Goal: Task Accomplishment & Management: Complete application form

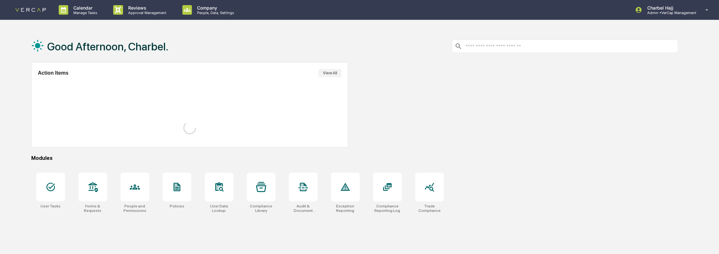
click at [503, 49] on input "text" at bounding box center [570, 46] width 210 height 6
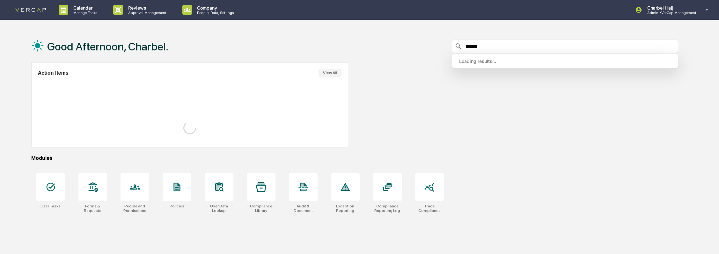
type input "*******"
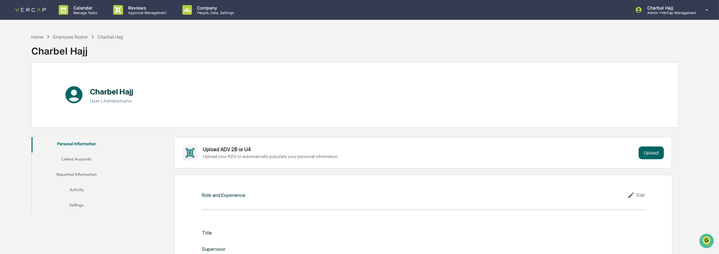
click at [80, 190] on button "Activity" at bounding box center [77, 190] width 90 height 15
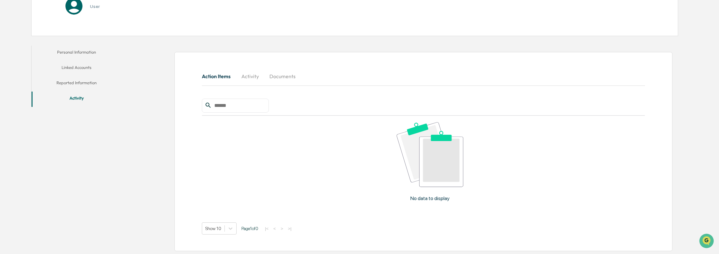
click at [247, 75] on button "Activity" at bounding box center [250, 76] width 29 height 15
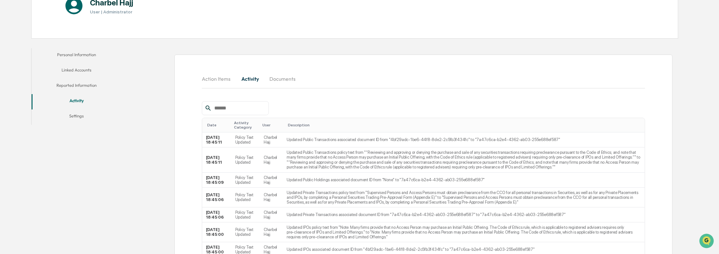
click at [287, 83] on button "Documents" at bounding box center [282, 78] width 36 height 15
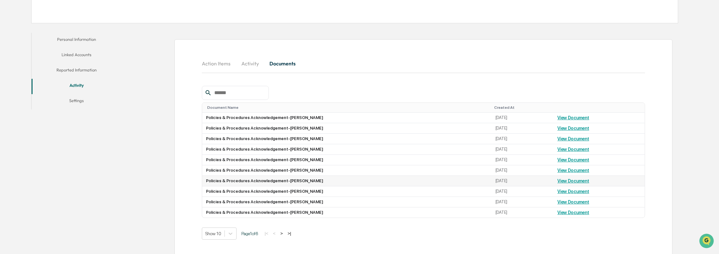
scroll to position [112, 0]
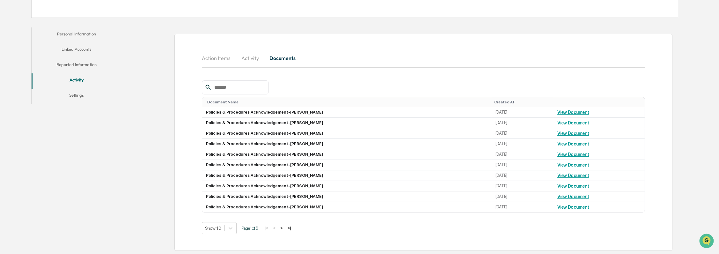
click at [77, 94] on button "Settings" at bounding box center [77, 96] width 90 height 15
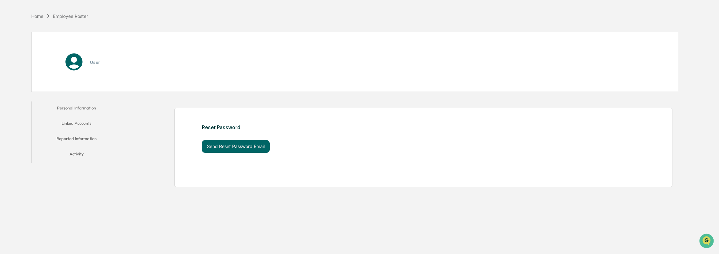
scroll to position [30, 0]
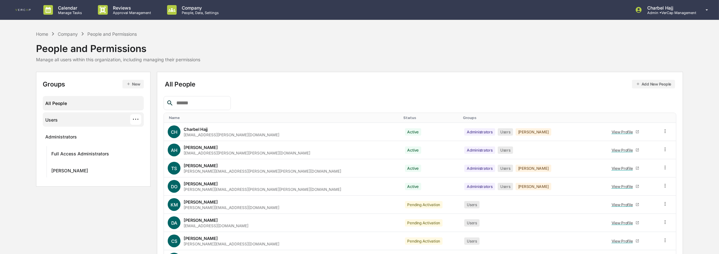
click at [107, 122] on div "Users ···" at bounding box center [93, 119] width 96 height 11
click at [133, 86] on button "New" at bounding box center [132, 84] width 21 height 9
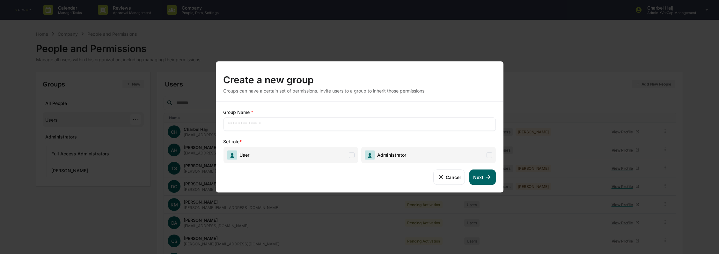
click at [257, 154] on span "User" at bounding box center [291, 155] width 135 height 16
click at [295, 119] on div "​" at bounding box center [360, 123] width 272 height 13
click at [290, 127] on input "text" at bounding box center [359, 124] width 263 height 6
type input "**********"
click at [494, 179] on button "Next" at bounding box center [482, 176] width 26 height 15
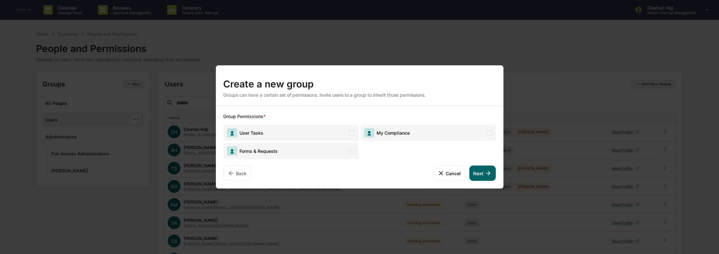
drag, startPoint x: 353, startPoint y: 135, endPoint x: 358, endPoint y: 152, distance: 17.8
click at [353, 135] on span at bounding box center [353, 133] width 6 height 6
drag, startPoint x: 352, startPoint y: 150, endPoint x: 413, endPoint y: 140, distance: 62.0
click at [352, 150] on span at bounding box center [353, 151] width 6 height 6
drag, startPoint x: 424, startPoint y: 133, endPoint x: 481, endPoint y: 174, distance: 70.2
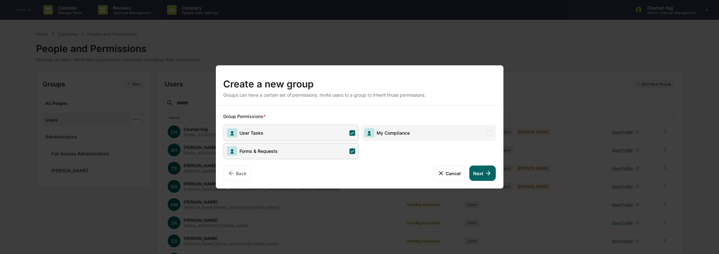
click at [424, 134] on span "My Compliance" at bounding box center [428, 133] width 135 height 16
click at [487, 176] on icon at bounding box center [488, 173] width 7 height 7
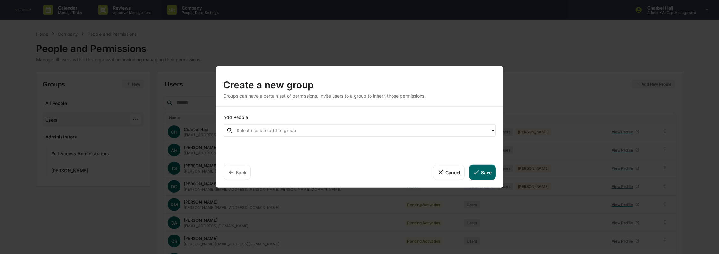
click at [485, 171] on button "Save" at bounding box center [482, 172] width 26 height 15
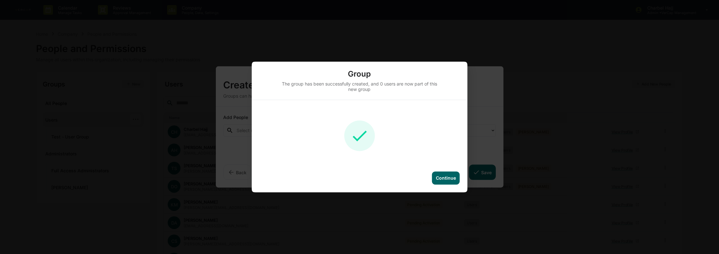
click at [444, 176] on div "Continue" at bounding box center [446, 177] width 20 height 5
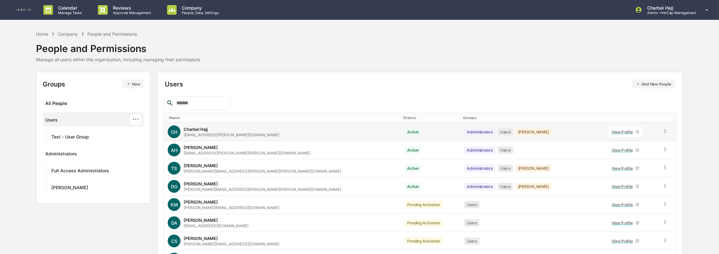
click at [662, 131] on icon at bounding box center [665, 131] width 6 height 6
click at [649, 144] on div "Groups & Permissions" at bounding box center [635, 142] width 55 height 8
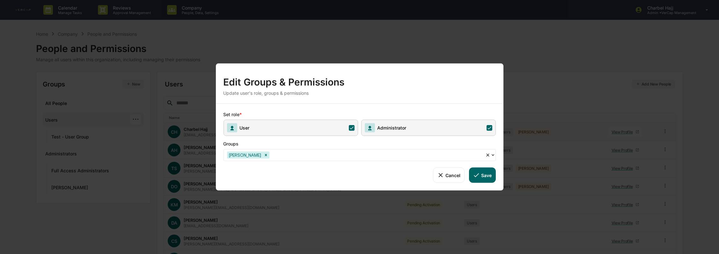
click at [328, 159] on div "Kroll" at bounding box center [355, 155] width 262 height 10
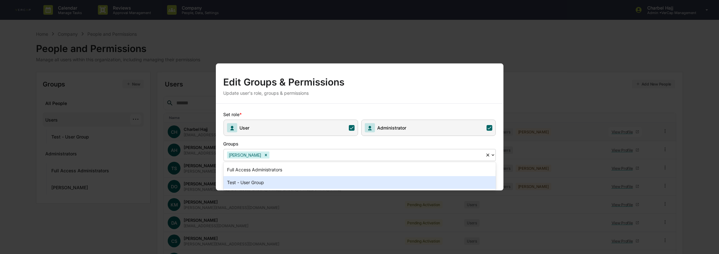
click at [320, 180] on div "Test - User Group" at bounding box center [360, 182] width 272 height 13
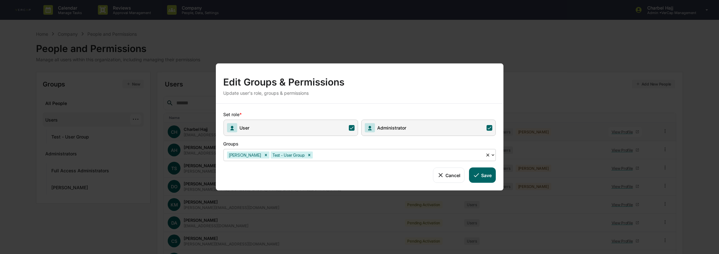
click at [492, 178] on button "Save" at bounding box center [482, 174] width 26 height 15
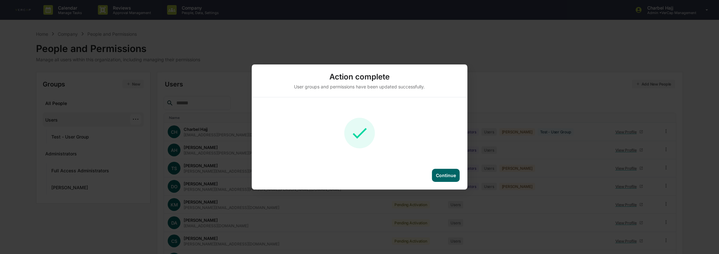
click at [451, 178] on div "Continue" at bounding box center [446, 175] width 28 height 13
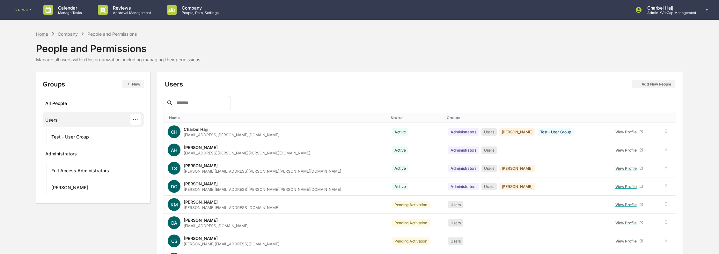
click at [41, 33] on div "Home" at bounding box center [42, 33] width 12 height 5
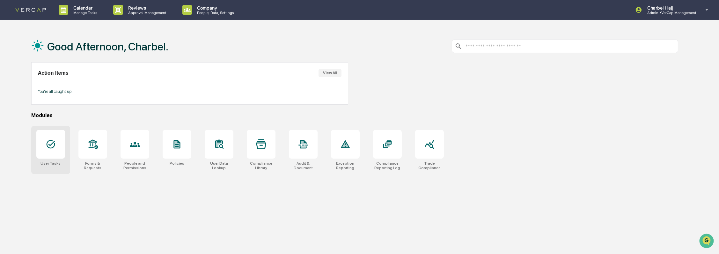
click at [61, 157] on div at bounding box center [50, 144] width 29 height 29
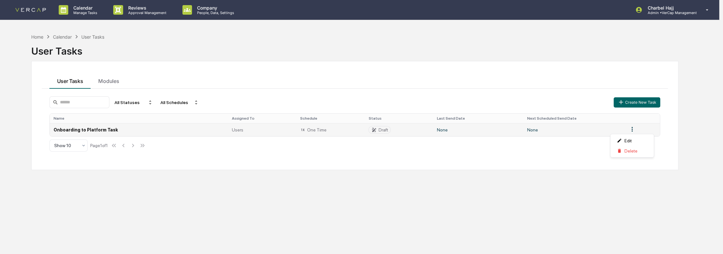
click at [628, 128] on html "Calendar Manage Tasks Reviews Approval Management Company People, Data, Setting…" at bounding box center [361, 127] width 723 height 254
click at [628, 140] on div "Edit" at bounding box center [632, 141] width 41 height 10
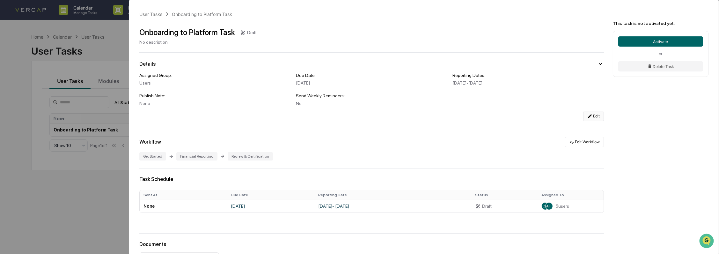
click at [588, 119] on icon at bounding box center [589, 116] width 5 height 5
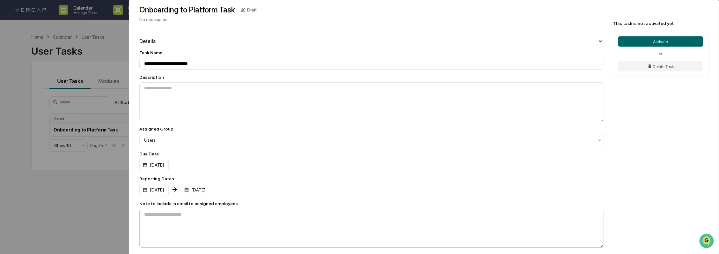
scroll to position [106, 0]
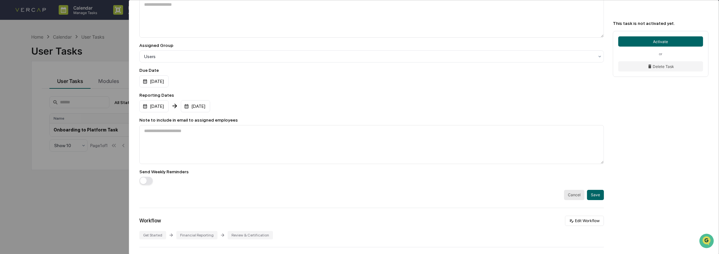
click at [143, 182] on span "button" at bounding box center [143, 180] width 7 height 7
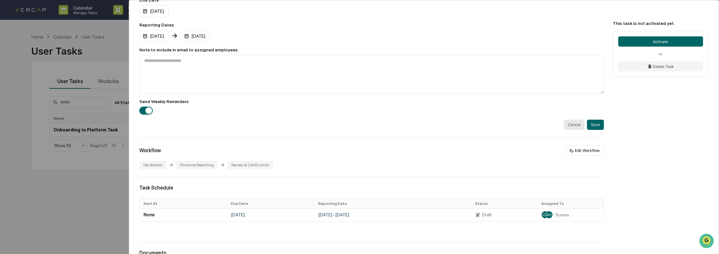
scroll to position [212, 0]
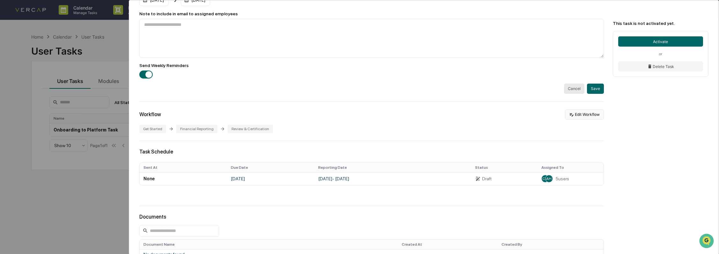
click at [570, 116] on icon at bounding box center [572, 114] width 4 height 3
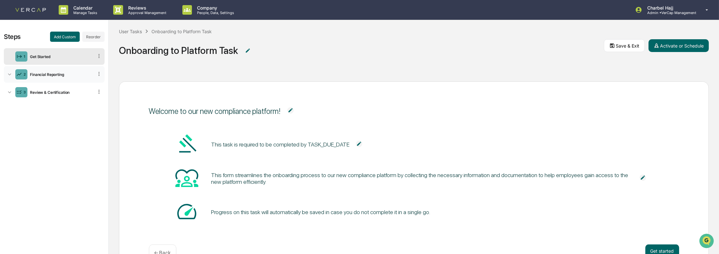
click at [10, 74] on icon at bounding box center [9, 74] width 3 height 2
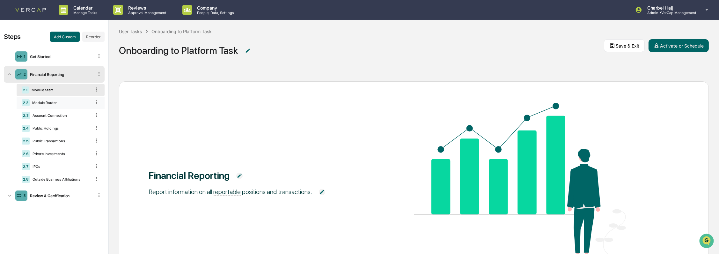
click at [31, 103] on div "Module Router" at bounding box center [60, 102] width 61 height 4
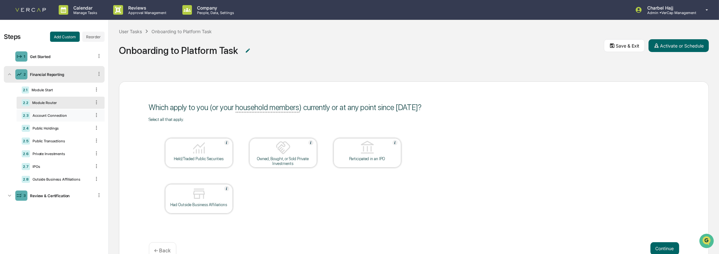
click at [36, 115] on div "Account Connection" at bounding box center [60, 115] width 61 height 4
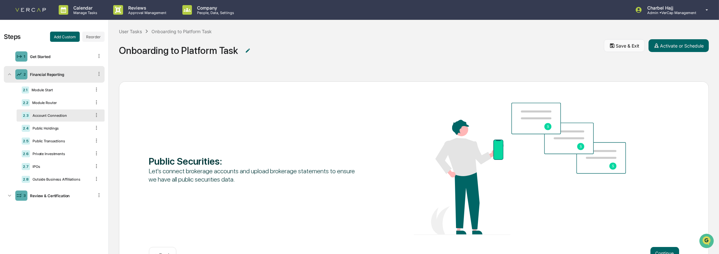
click at [623, 45] on button "Save & Exit" at bounding box center [624, 45] width 41 height 13
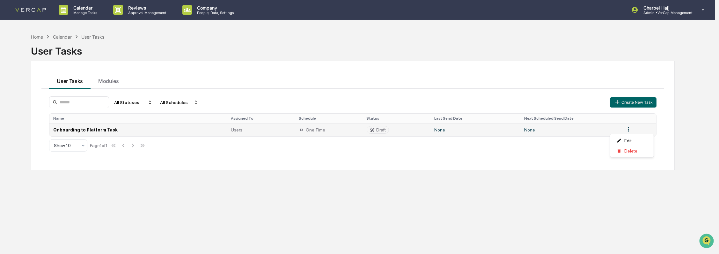
click at [630, 129] on html "Calendar Manage Tasks Reviews Approval Management Company People, Data, Setting…" at bounding box center [359, 127] width 719 height 254
click at [623, 140] on div "Edit" at bounding box center [632, 141] width 41 height 10
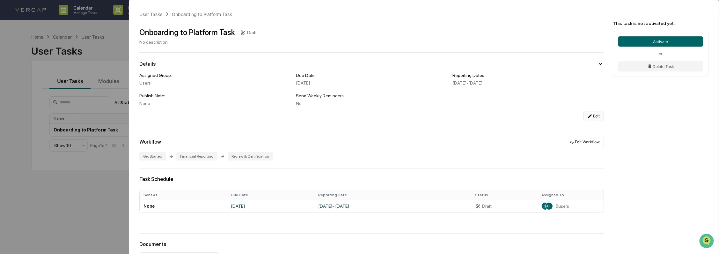
click at [590, 119] on button "Edit" at bounding box center [593, 116] width 21 height 10
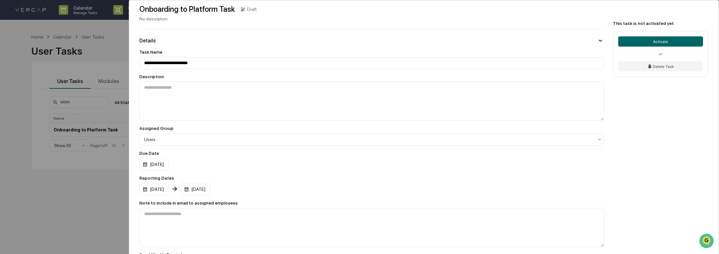
scroll to position [71, 0]
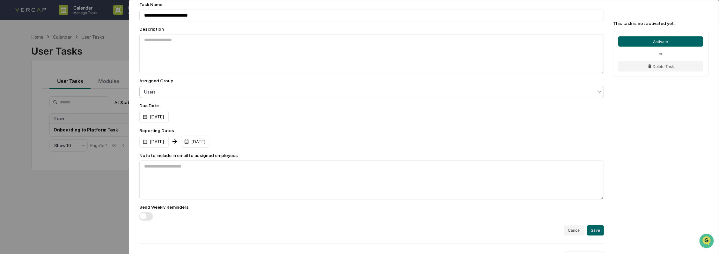
click at [198, 96] on div "Users" at bounding box center [369, 91] width 456 height 9
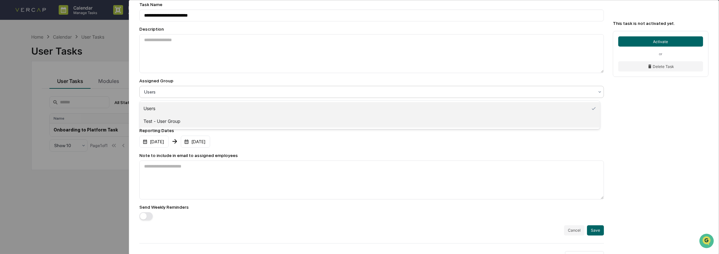
click at [190, 122] on div "Test - User Group" at bounding box center [370, 121] width 461 height 13
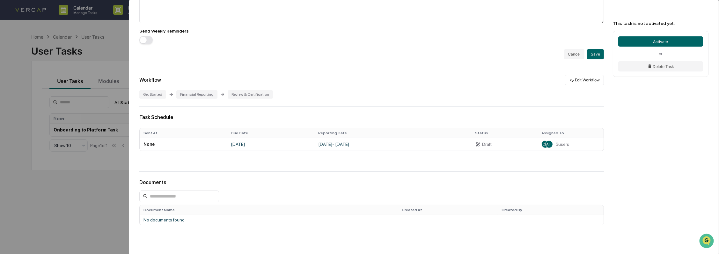
scroll to position [217, 0]
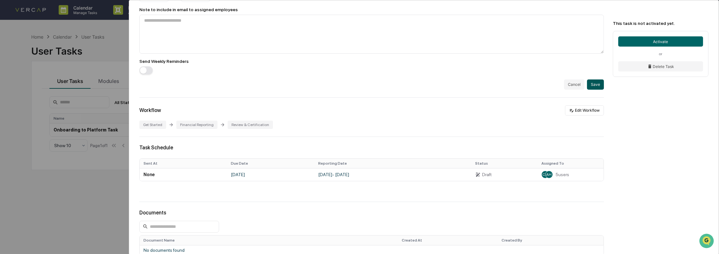
click at [591, 89] on button "Save" at bounding box center [595, 84] width 17 height 10
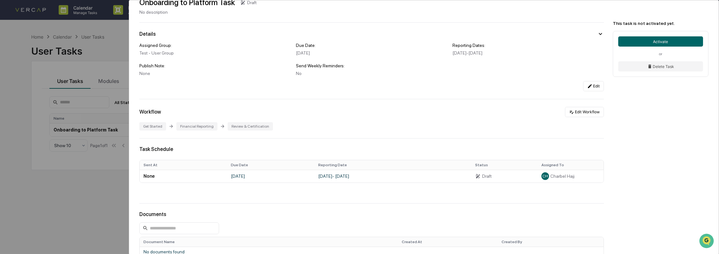
click at [75, 63] on div "User Tasks Onboarding to Platform Task Onboarding to Platform Task Draft No des…" at bounding box center [359, 127] width 719 height 254
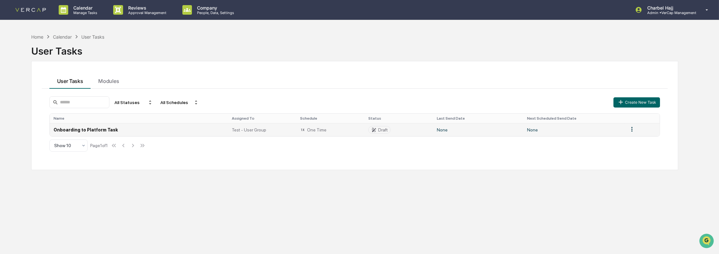
click at [632, 130] on html "Calendar Manage Tasks Reviews Approval Management Company People, Data, Setting…" at bounding box center [359, 127] width 719 height 254
click at [633, 140] on div "Edit" at bounding box center [632, 141] width 41 height 10
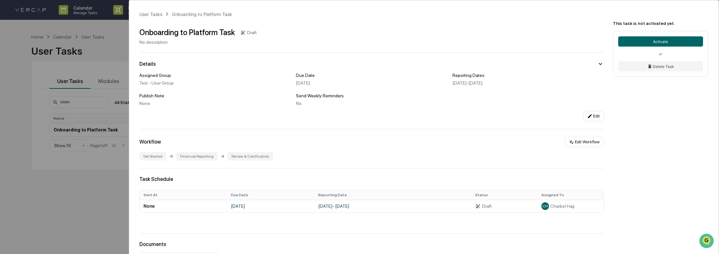
click at [98, 49] on div "User Tasks Onboarding to Platform Task Onboarding to Platform Task Draft No des…" at bounding box center [359, 127] width 719 height 254
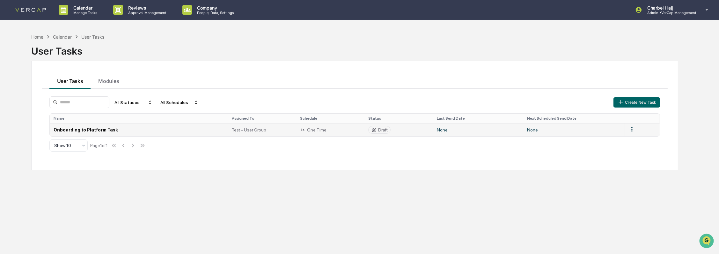
click at [92, 129] on td "Onboarding to Platform Task" at bounding box center [139, 129] width 179 height 13
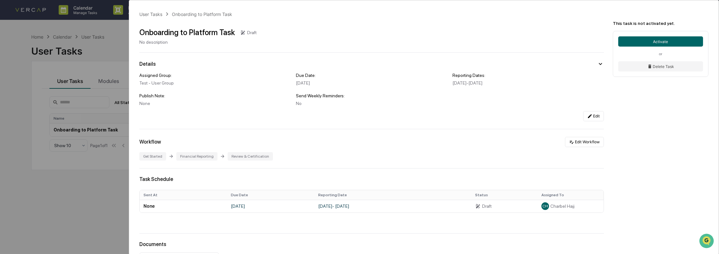
click at [101, 128] on div "User Tasks Onboarding to Platform Task Onboarding to Platform Task Draft No des…" at bounding box center [359, 127] width 719 height 254
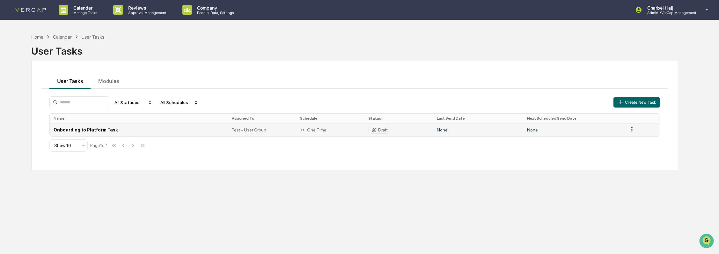
click at [384, 132] on div "Draft" at bounding box center [383, 129] width 10 height 5
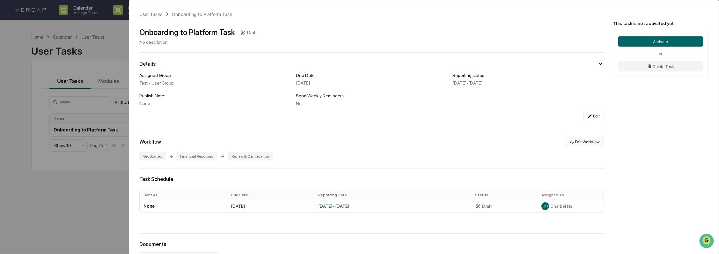
click at [581, 145] on button "Edit Workflow" at bounding box center [584, 142] width 39 height 10
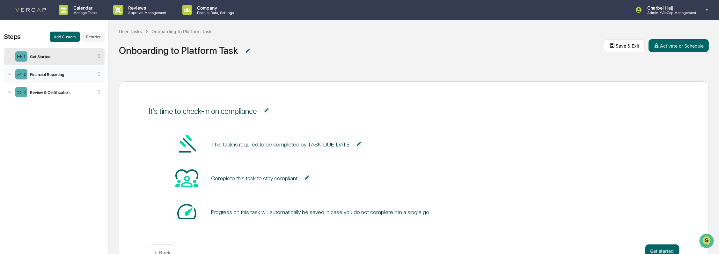
click at [10, 75] on icon at bounding box center [9, 74] width 6 height 6
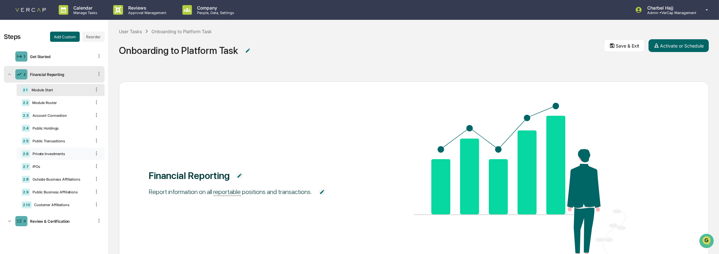
click at [62, 153] on div "Private Investments" at bounding box center [60, 153] width 61 height 4
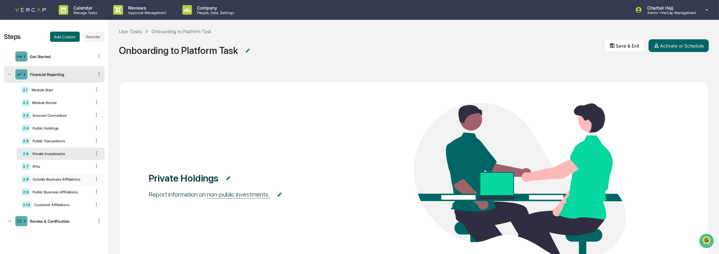
click at [65, 181] on div "Outside Business Affiliations" at bounding box center [60, 179] width 61 height 4
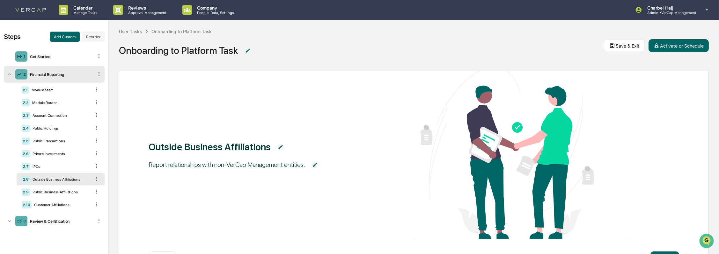
scroll to position [76, 0]
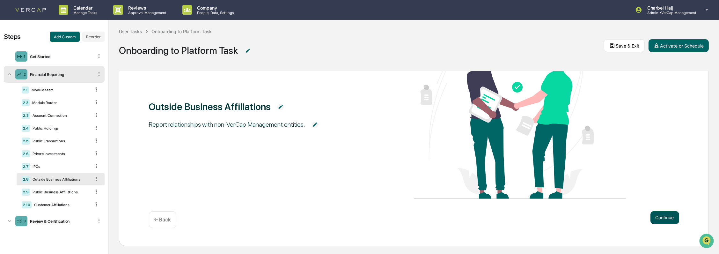
click at [671, 215] on button "Continue" at bounding box center [665, 217] width 29 height 13
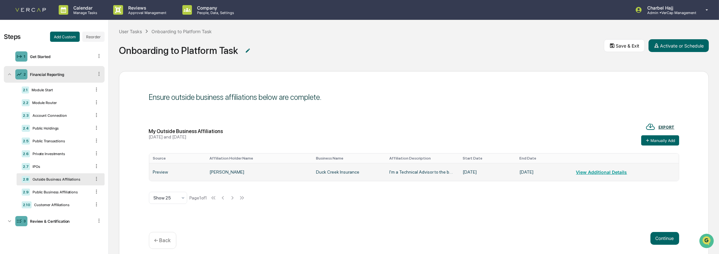
scroll to position [0, 0]
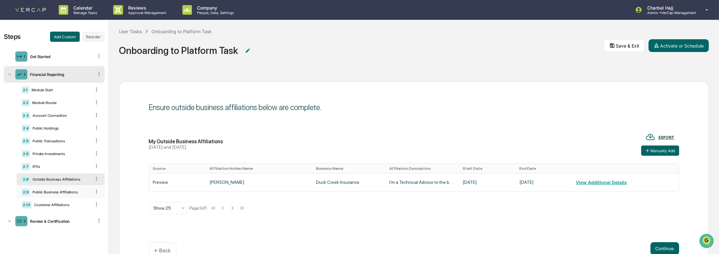
click at [73, 193] on div "Public Business Affiliations" at bounding box center [60, 192] width 61 height 4
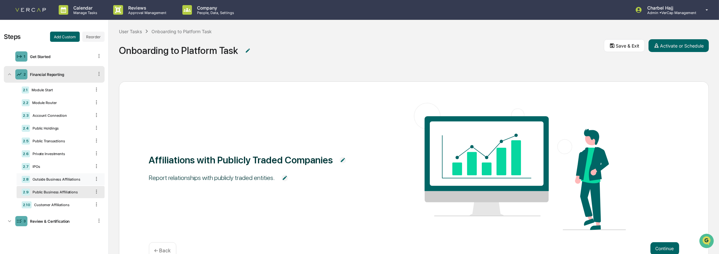
click at [60, 178] on div "Outside Business Affiliations" at bounding box center [60, 179] width 61 height 4
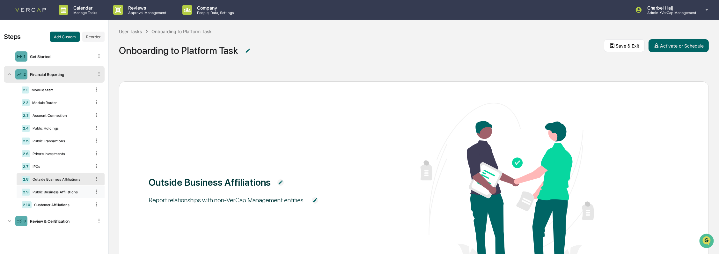
click at [79, 194] on div "Public Business Affiliations" at bounding box center [60, 192] width 61 height 4
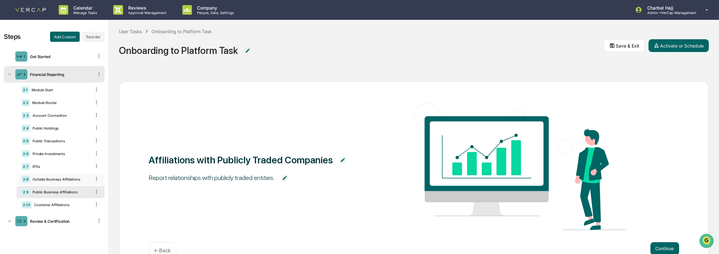
click at [71, 180] on div "Outside Business Affiliations" at bounding box center [60, 179] width 61 height 4
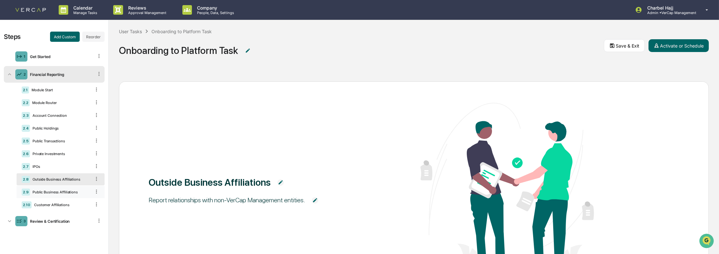
click at [84, 195] on div "2.9 Public Business Affiliations" at bounding box center [61, 192] width 88 height 12
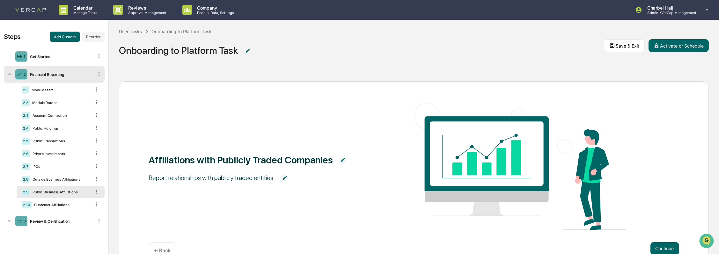
click at [98, 194] on icon at bounding box center [96, 191] width 6 height 6
click at [92, 203] on div "Delete" at bounding box center [88, 201] width 21 height 10
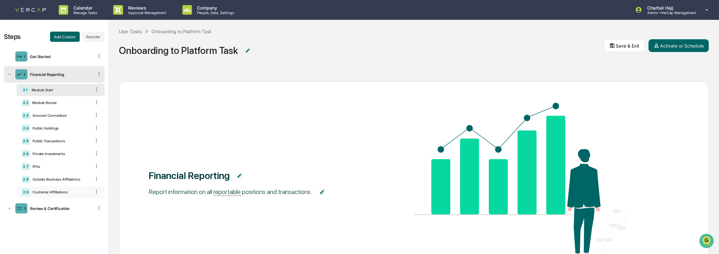
click at [72, 193] on div "Customer Affiliations" at bounding box center [60, 192] width 61 height 4
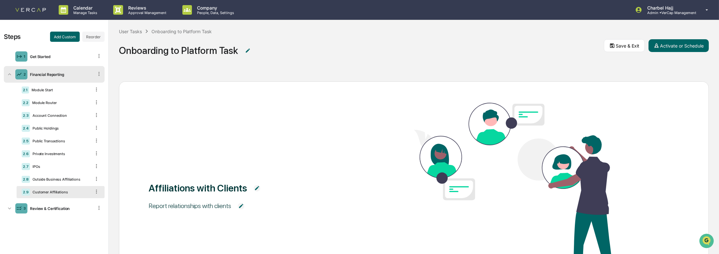
click at [95, 192] on icon at bounding box center [96, 191] width 6 height 6
click at [94, 202] on div "Delete" at bounding box center [88, 201] width 21 height 10
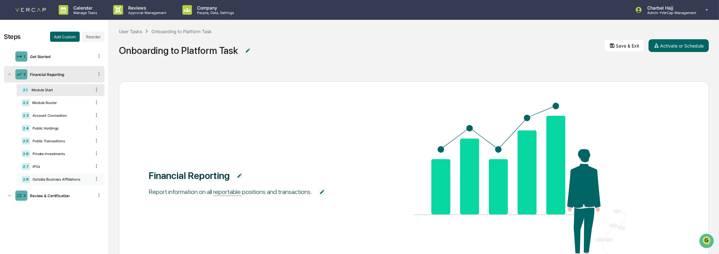
click at [79, 181] on div "Outside Business Affiliations" at bounding box center [60, 179] width 61 height 4
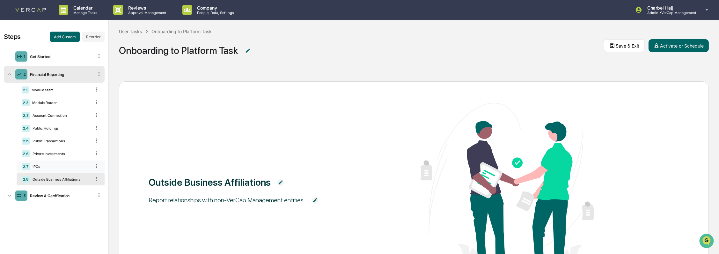
click at [71, 167] on div "IPOs" at bounding box center [60, 166] width 61 height 4
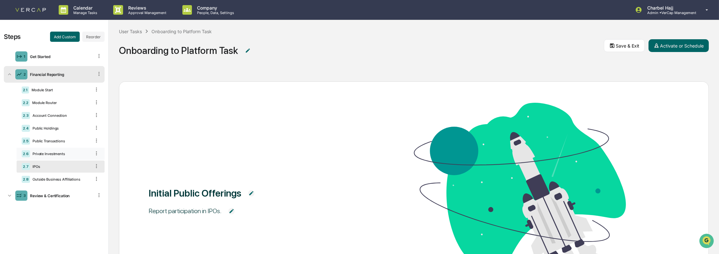
click at [71, 154] on div "Private Investments" at bounding box center [60, 153] width 61 height 4
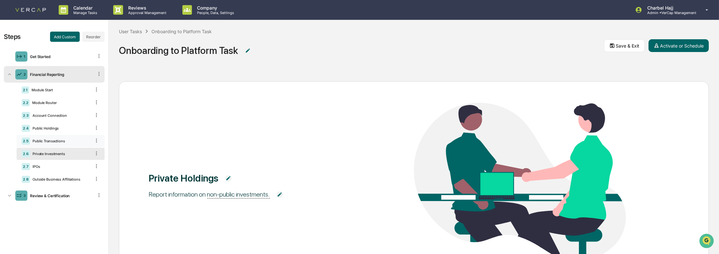
click at [68, 138] on div "2.5 Public Transactions" at bounding box center [61, 141] width 88 height 12
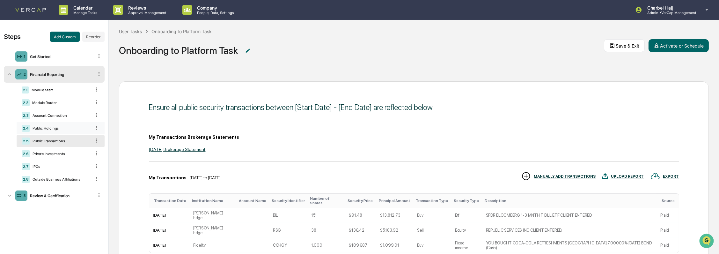
click at [67, 123] on div "2.4 Public Holdings" at bounding box center [61, 128] width 88 height 12
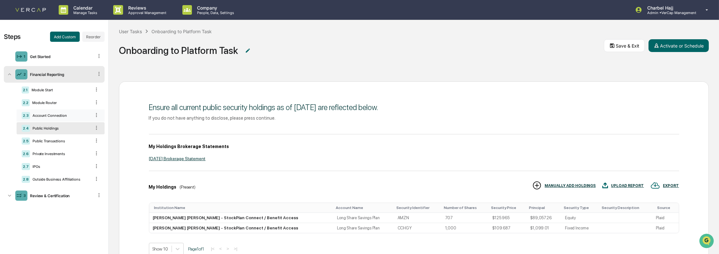
click at [66, 114] on div "Account Connection" at bounding box center [60, 115] width 61 height 4
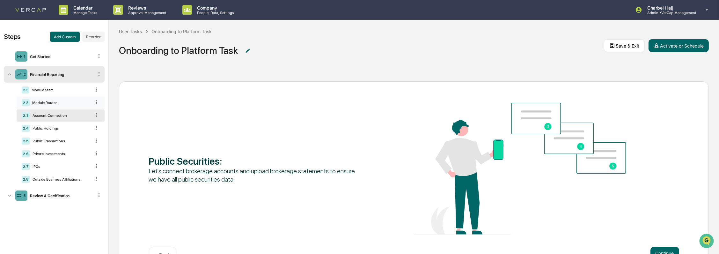
click at [65, 102] on div "Module Router" at bounding box center [60, 102] width 61 height 4
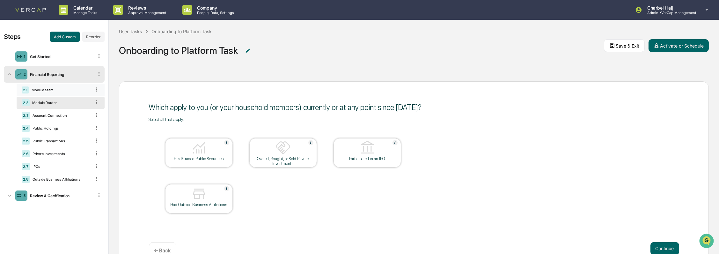
click at [64, 88] on div "Module Start" at bounding box center [60, 90] width 62 height 4
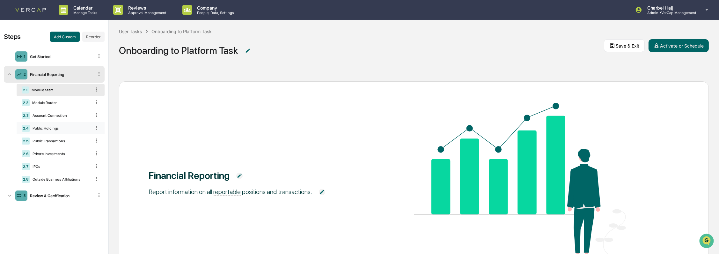
click at [61, 133] on div "2.4 Public Holdings" at bounding box center [61, 128] width 88 height 12
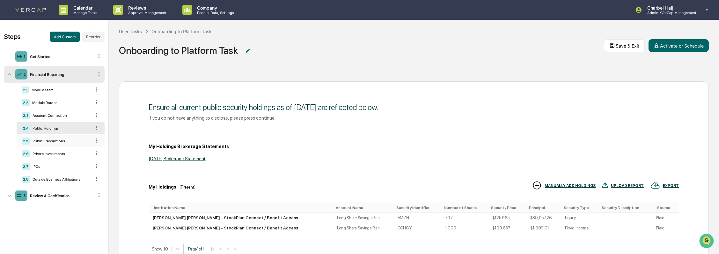
click at [59, 146] on div "2.5 Public Transactions" at bounding box center [61, 141] width 88 height 12
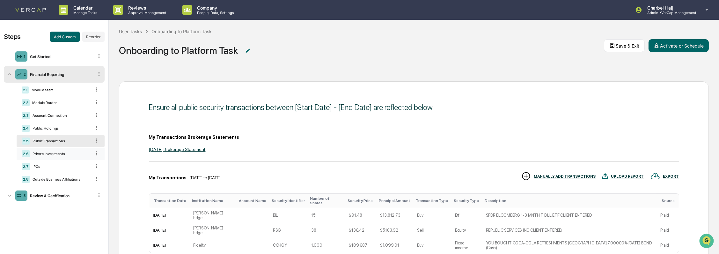
click at [59, 155] on div "Private Investments" at bounding box center [60, 153] width 61 height 4
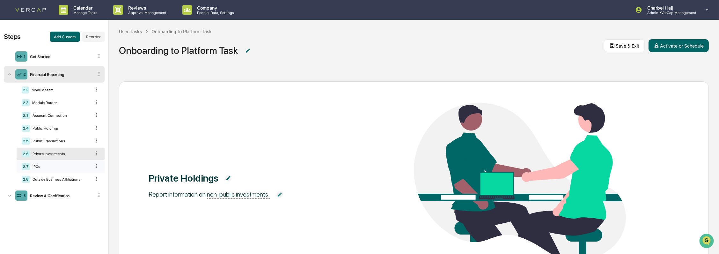
click at [58, 168] on div "IPOs" at bounding box center [60, 166] width 61 height 4
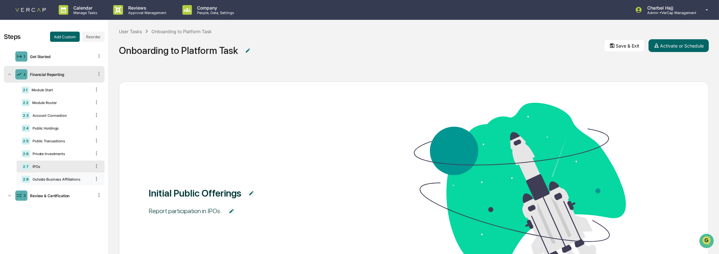
click at [57, 179] on div "Outside Business Affiliations" at bounding box center [60, 179] width 61 height 4
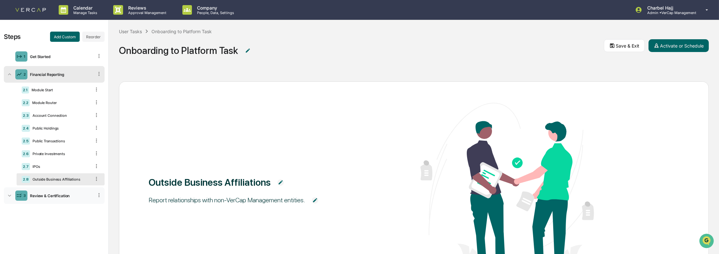
click at [12, 196] on div "3 Review & Certification" at bounding box center [54, 195] width 101 height 17
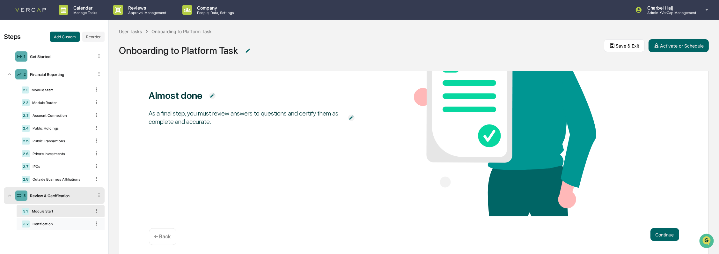
click at [51, 227] on div "3.2 Certification" at bounding box center [61, 224] width 88 height 12
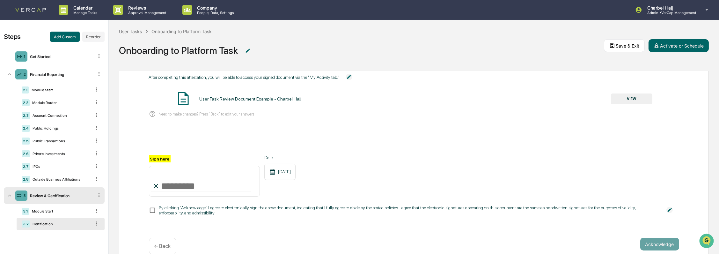
scroll to position [73, 0]
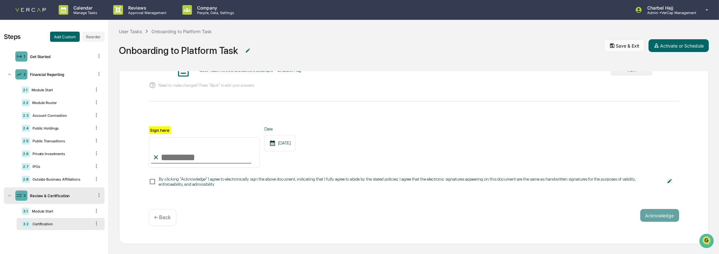
click at [631, 48] on button "Save & Exit" at bounding box center [624, 45] width 41 height 13
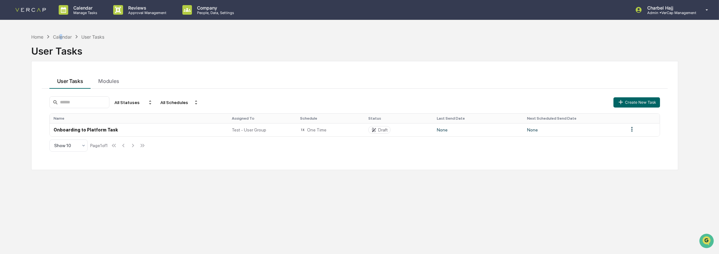
click at [62, 35] on div "Calendar" at bounding box center [62, 36] width 19 height 5
drag, startPoint x: 62, startPoint y: 35, endPoint x: 38, endPoint y: 37, distance: 23.7
click at [38, 37] on div "Home" at bounding box center [37, 36] width 12 height 5
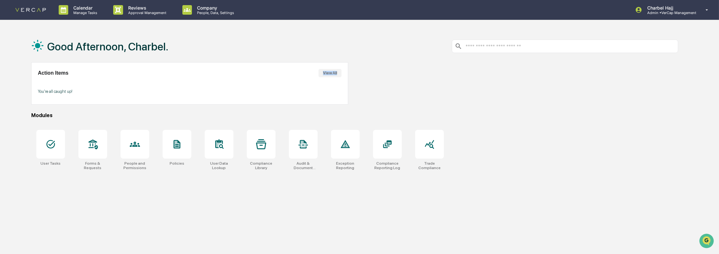
drag, startPoint x: 312, startPoint y: 72, endPoint x: 345, endPoint y: 72, distance: 33.2
click at [345, 72] on div "Action Items View All You're all caught up!" at bounding box center [189, 83] width 317 height 42
drag, startPoint x: 345, startPoint y: 72, endPoint x: 346, endPoint y: 77, distance: 4.8
click at [345, 78] on div "Action Items View All You're all caught up!" at bounding box center [189, 83] width 317 height 42
drag, startPoint x: 346, startPoint y: 73, endPoint x: 316, endPoint y: 73, distance: 29.3
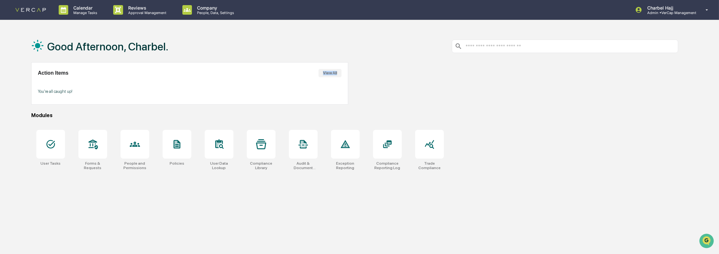
click at [316, 73] on div "Action Items View All You're all caught up!" at bounding box center [189, 83] width 317 height 42
click at [314, 74] on div "Action Items View All" at bounding box center [190, 73] width 304 height 8
drag, startPoint x: 343, startPoint y: 84, endPoint x: 340, endPoint y: 72, distance: 11.9
click at [343, 83] on div "Action Items View All You're all caught up!" at bounding box center [189, 83] width 317 height 42
drag, startPoint x: 312, startPoint y: 75, endPoint x: 347, endPoint y: 74, distance: 35.7
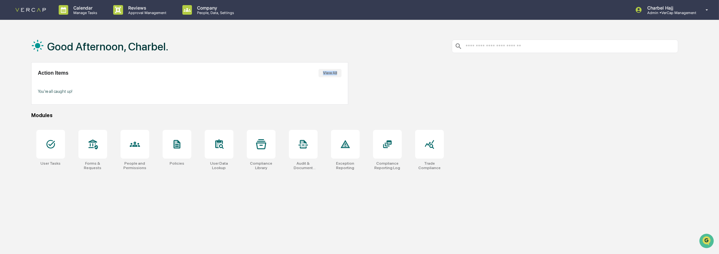
click at [347, 74] on div "Action Items View All You're all caught up!" at bounding box center [189, 83] width 317 height 42
drag, startPoint x: 347, startPoint y: 74, endPoint x: 347, endPoint y: 84, distance: 10.2
click at [347, 84] on div "Action Items View All You're all caught up!" at bounding box center [189, 83] width 317 height 42
drag, startPoint x: 346, startPoint y: 75, endPoint x: 318, endPoint y: 74, distance: 28.1
click at [318, 74] on div "Action Items View All You're all caught up!" at bounding box center [189, 83] width 317 height 42
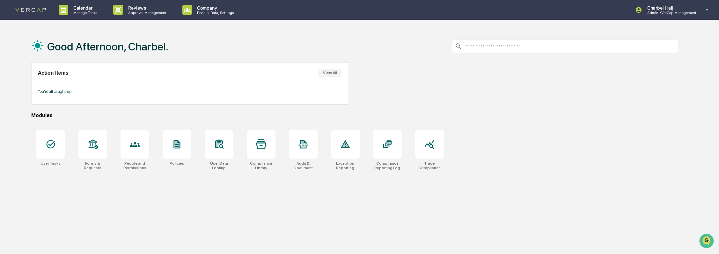
drag, startPoint x: 318, startPoint y: 74, endPoint x: 312, endPoint y: 80, distance: 8.3
click at [313, 81] on div "Action Items View All You're all caught up!" at bounding box center [189, 83] width 317 height 42
drag, startPoint x: 314, startPoint y: 75, endPoint x: 346, endPoint y: 74, distance: 32.6
click at [346, 74] on div "Action Items View All You're all caught up!" at bounding box center [189, 83] width 317 height 42
drag, startPoint x: 346, startPoint y: 74, endPoint x: 348, endPoint y: 81, distance: 7.2
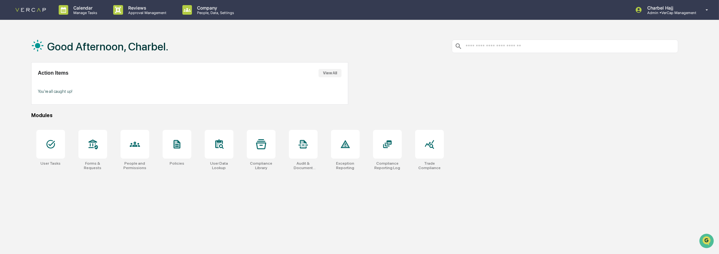
click at [348, 81] on div "Action Items View All You're all caught up!" at bounding box center [189, 83] width 317 height 42
drag, startPoint x: 347, startPoint y: 73, endPoint x: 321, endPoint y: 72, distance: 26.5
click at [321, 72] on div "Action Items View All You're all caught up!" at bounding box center [189, 83] width 317 height 42
drag, startPoint x: 321, startPoint y: 72, endPoint x: 304, endPoint y: 81, distance: 18.7
click at [304, 81] on div "Action Items View All You're all caught up!" at bounding box center [189, 83] width 317 height 42
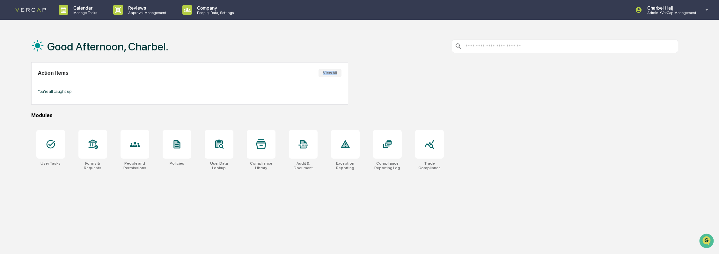
drag, startPoint x: 315, startPoint y: 75, endPoint x: 350, endPoint y: 74, distance: 34.1
click at [350, 74] on div "Action Items View All You're all caught up!" at bounding box center [354, 83] width 647 height 42
click at [350, 75] on div "Action Items View All You're all caught up!" at bounding box center [354, 83] width 647 height 42
drag, startPoint x: 348, startPoint y: 73, endPoint x: 314, endPoint y: 73, distance: 34.1
click at [314, 73] on div "Action Items View All You're all caught up!" at bounding box center [189, 83] width 317 height 42
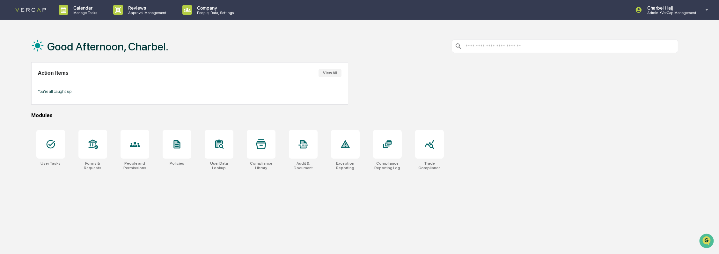
click at [313, 75] on div "Action Items View All" at bounding box center [190, 73] width 304 height 8
drag, startPoint x: 319, startPoint y: 73, endPoint x: 358, endPoint y: 71, distance: 38.6
click at [358, 71] on div "Action Items View All You're all caught up!" at bounding box center [354, 83] width 647 height 42
click at [287, 81] on div "Action Items View All You're all caught up!" at bounding box center [189, 83] width 317 height 42
click at [682, 10] on div "Charbel Hajj Admin • VerCap Management" at bounding box center [669, 10] width 54 height 10
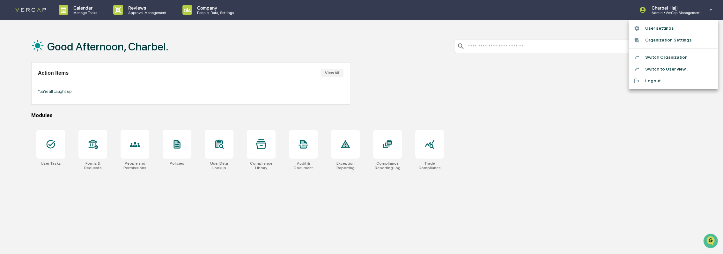
click at [51, 151] on div at bounding box center [361, 127] width 723 height 254
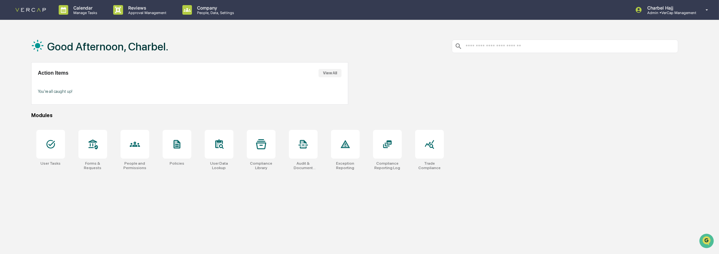
click at [52, 146] on div "User settings Organization Settings Switch Organization Switch to User view... …" at bounding box center [359, 127] width 719 height 254
click at [54, 147] on icon at bounding box center [50, 144] width 9 height 9
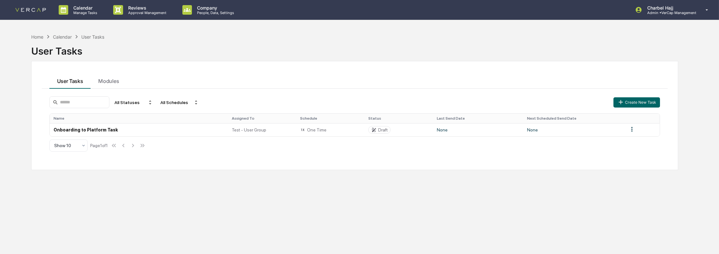
click at [635, 130] on html "Calendar Manage Tasks Reviews Approval Management Company People, Data, Setting…" at bounding box center [359, 127] width 719 height 254
click at [594, 133] on html "Calendar Manage Tasks Reviews Approval Management Company People, Data, Setting…" at bounding box center [361, 127] width 723 height 254
click at [628, 145] on div "All Statuses All Schedules Create New Task Name Assigned To Schedule Status Las…" at bounding box center [355, 123] width 619 height 63
click at [630, 132] on html "Calendar Manage Tasks Reviews Approval Management Company People, Data, Setting…" at bounding box center [359, 127] width 719 height 254
click at [629, 144] on div "Edit" at bounding box center [632, 141] width 41 height 10
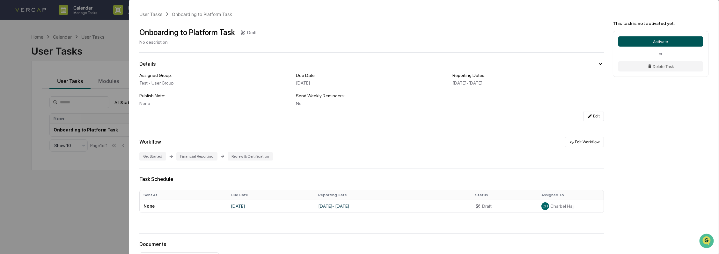
click at [665, 36] on button "Activate" at bounding box center [660, 41] width 85 height 10
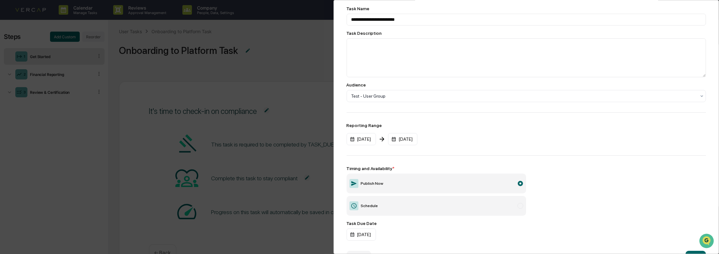
scroll to position [63, 0]
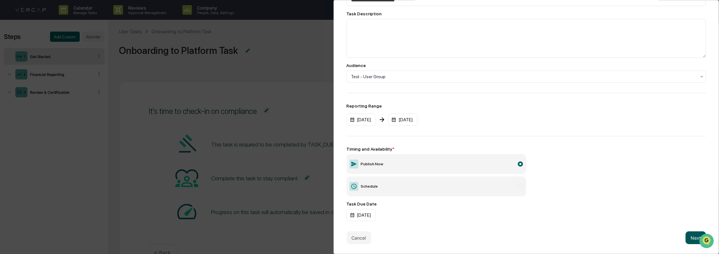
click at [694, 235] on button "Next" at bounding box center [696, 237] width 20 height 13
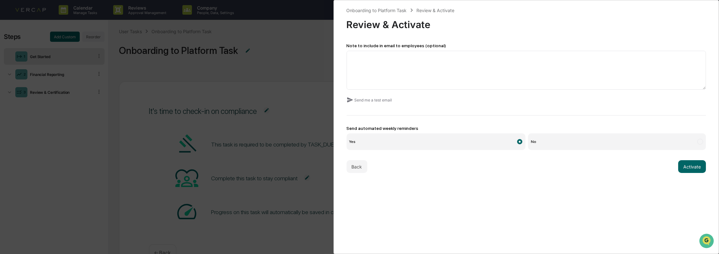
click at [542, 142] on label "No" at bounding box center [617, 141] width 178 height 17
click at [688, 167] on button "Activate" at bounding box center [692, 166] width 28 height 13
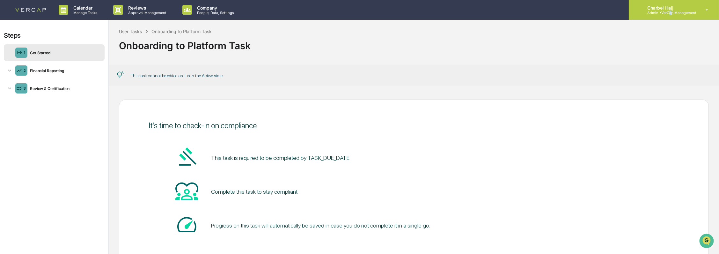
click at [670, 13] on p "Admin • VerCap Management" at bounding box center [669, 13] width 54 height 4
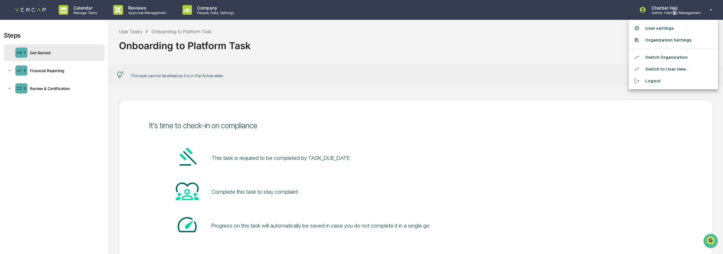
drag, startPoint x: 670, startPoint y: 13, endPoint x: 660, endPoint y: 71, distance: 59.2
click at [660, 71] on li "Switch to User view..." at bounding box center [673, 69] width 89 height 12
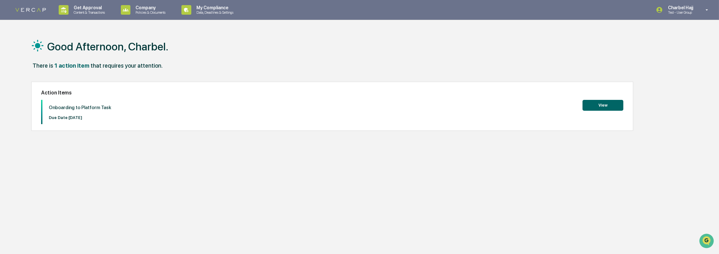
click at [601, 107] on button "View" at bounding box center [603, 105] width 41 height 11
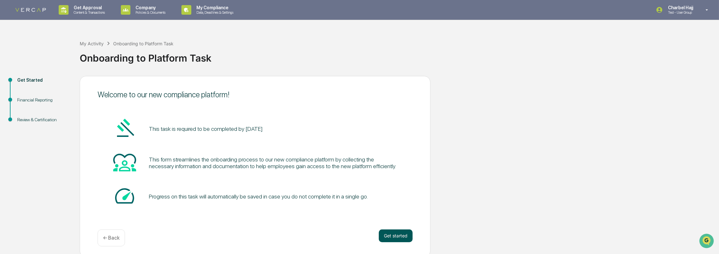
click at [391, 235] on button "Get started" at bounding box center [396, 235] width 34 height 13
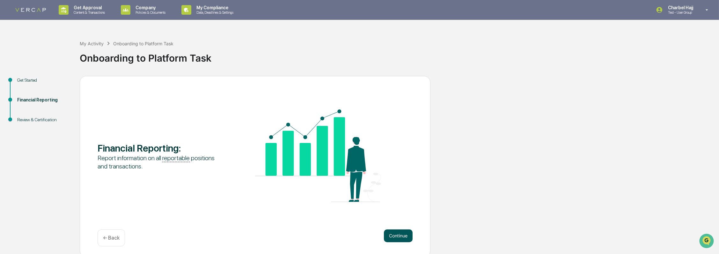
click at [393, 236] on button "Continue" at bounding box center [398, 235] width 29 height 13
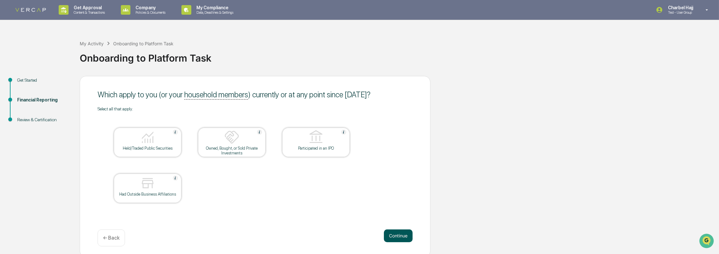
click at [399, 235] on button "Continue" at bounding box center [398, 235] width 29 height 13
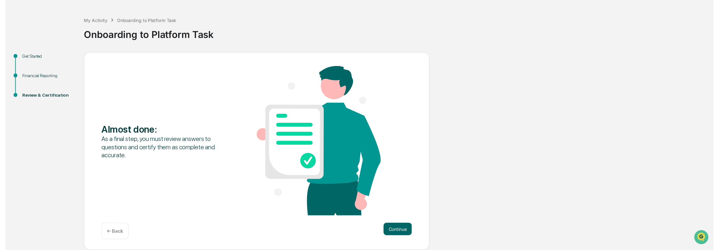
scroll to position [23, 0]
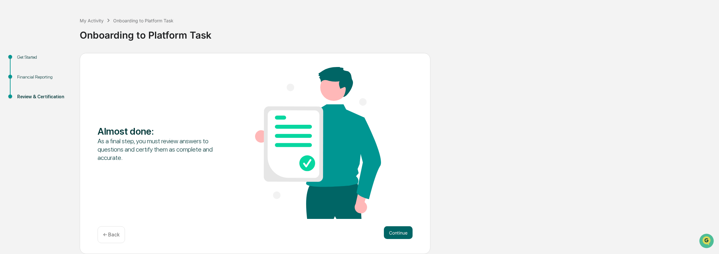
click at [114, 232] on p "← Back" at bounding box center [111, 235] width 17 height 6
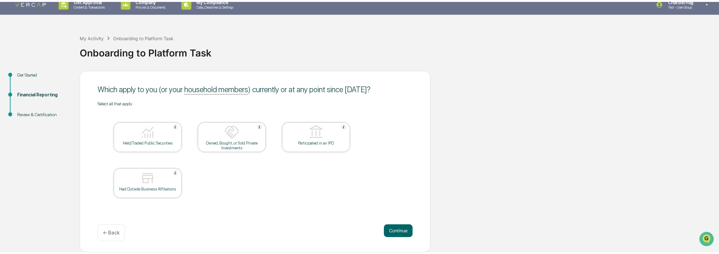
scroll to position [3, 0]
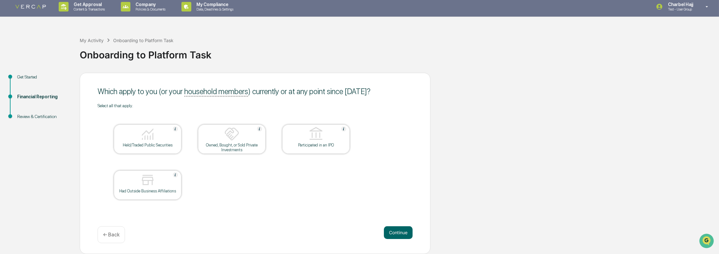
click at [144, 134] on img at bounding box center [147, 133] width 15 height 15
click at [231, 147] on div "Owned, Bought, or Sold Private Investments" at bounding box center [231, 148] width 57 height 10
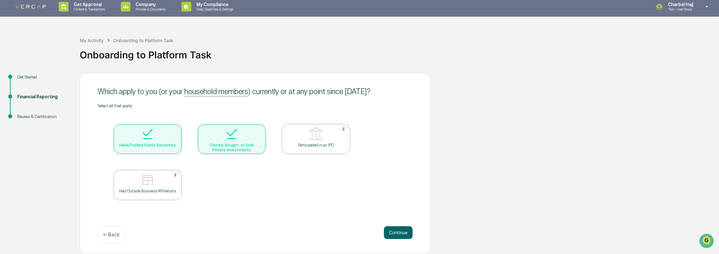
drag, startPoint x: 306, startPoint y: 149, endPoint x: 295, endPoint y: 157, distance: 13.7
click at [306, 149] on div "Participated in an IPO" at bounding box center [316, 138] width 68 height 29
click at [171, 194] on div "Had Outside Business Affiliations" at bounding box center [148, 184] width 68 height 29
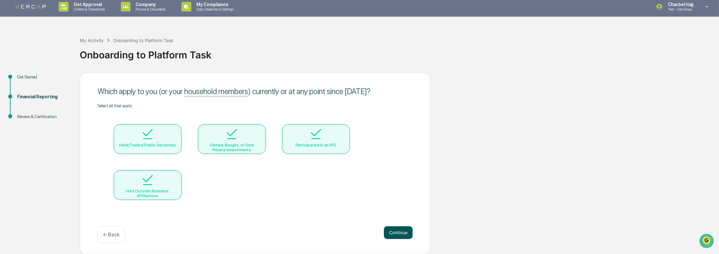
click at [389, 230] on button "Continue" at bounding box center [398, 232] width 29 height 13
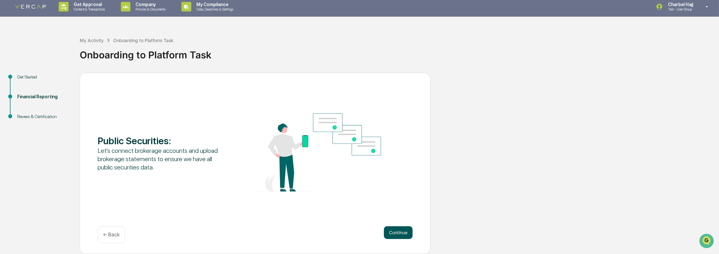
click at [395, 232] on button "Continue" at bounding box center [398, 232] width 29 height 13
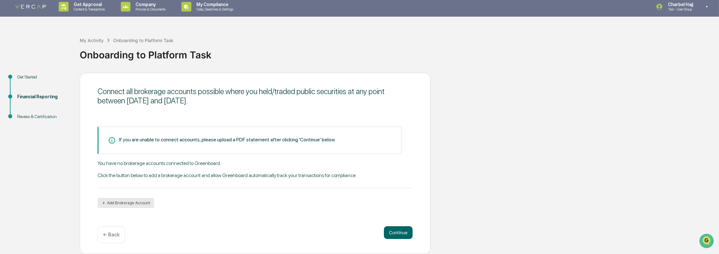
click at [142, 203] on button "Add Brokerage Account" at bounding box center [126, 203] width 56 height 10
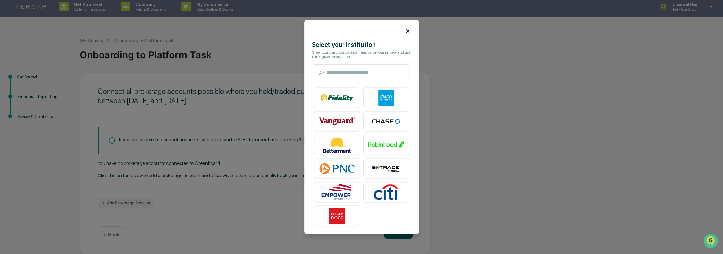
click at [406, 29] on icon at bounding box center [408, 31] width 4 height 4
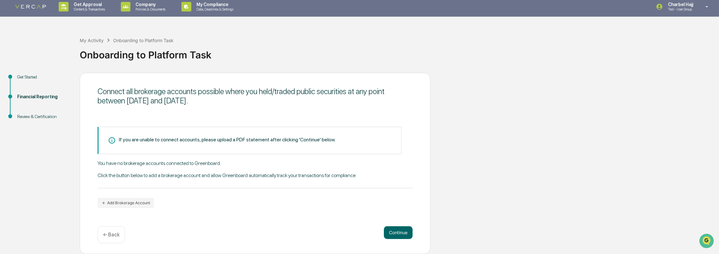
click at [112, 233] on p "← Back" at bounding box center [111, 235] width 17 height 6
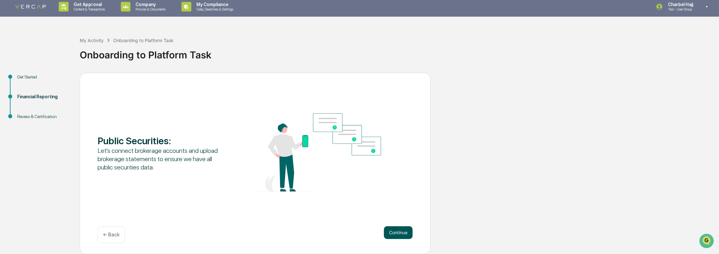
click at [404, 232] on button "Continue" at bounding box center [398, 232] width 29 height 13
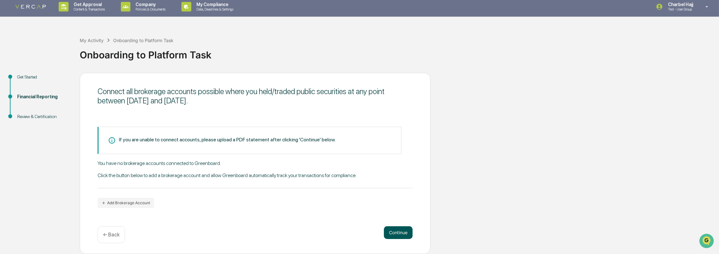
click at [397, 232] on button "Continue" at bounding box center [398, 232] width 29 height 13
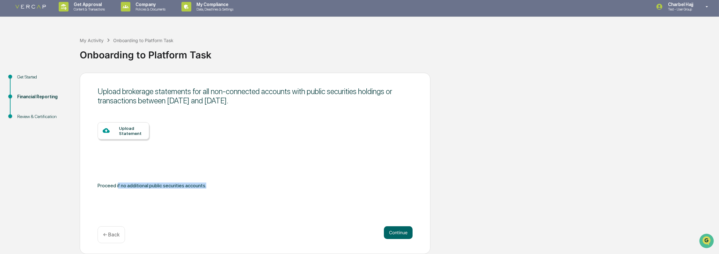
drag, startPoint x: 125, startPoint y: 186, endPoint x: 229, endPoint y: 184, distance: 104.0
click at [229, 184] on div "Proceed if no additional public securities accounts." at bounding box center [255, 185] width 315 height 9
drag, startPoint x: 229, startPoint y: 184, endPoint x: 298, endPoint y: 193, distance: 69.4
click at [298, 193] on div "Upload Statement Proceed if no additional public securities accounts." at bounding box center [255, 159] width 315 height 74
click at [400, 234] on button "Continue" at bounding box center [398, 232] width 29 height 13
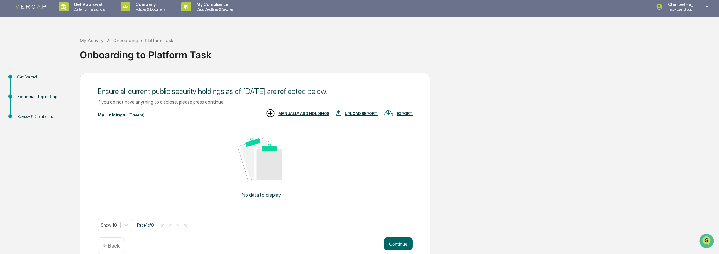
click at [400, 117] on div "EXPORT" at bounding box center [398, 113] width 29 height 11
drag, startPoint x: 366, startPoint y: 108, endPoint x: 365, endPoint y: 113, distance: 4.3
click at [365, 112] on div at bounding box center [361, 127] width 723 height 254
click at [365, 114] on div "UPLOAD REPORT" at bounding box center [361, 113] width 33 height 4
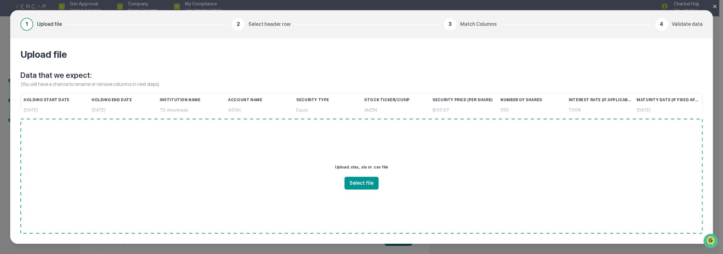
click at [717, 5] on icon "Close modal" at bounding box center [714, 6] width 5 height 5
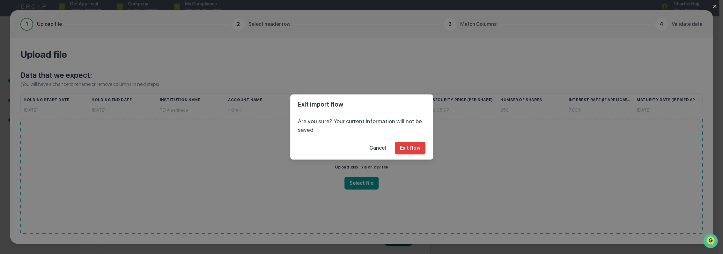
click at [416, 148] on button "Exit flow" at bounding box center [410, 148] width 31 height 13
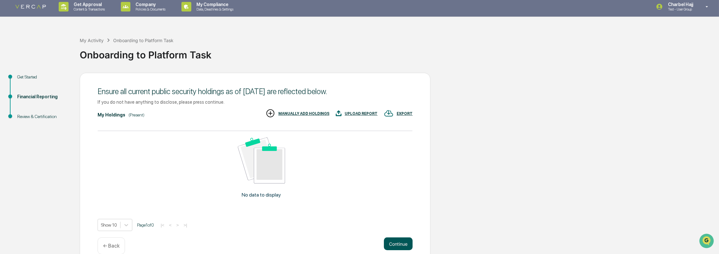
click at [395, 241] on button "Continue" at bounding box center [398, 243] width 29 height 13
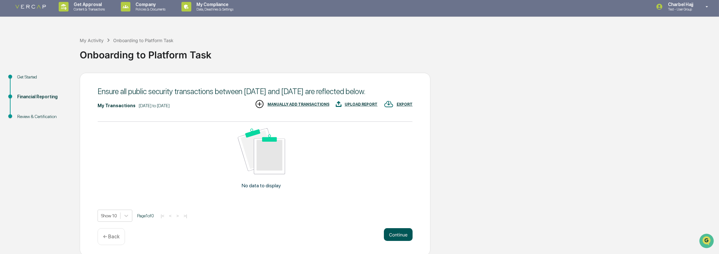
click at [395, 241] on button "Continue" at bounding box center [398, 234] width 29 height 13
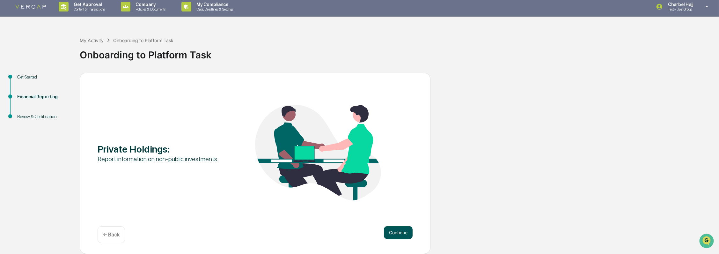
click at [410, 232] on button "Continue" at bounding box center [398, 232] width 29 height 13
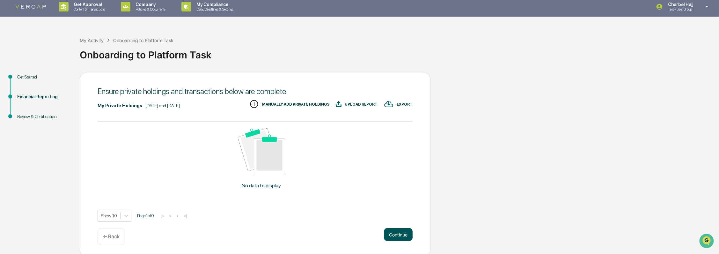
click at [409, 234] on button "Continue" at bounding box center [398, 234] width 29 height 13
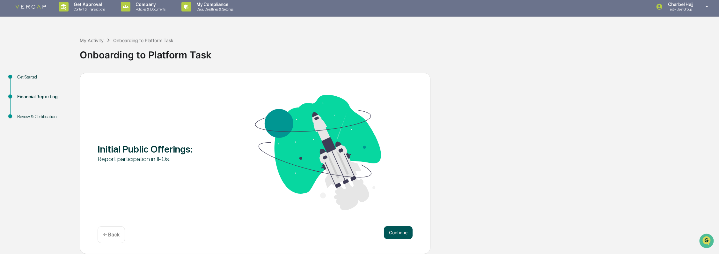
click at [409, 234] on button "Continue" at bounding box center [398, 232] width 29 height 13
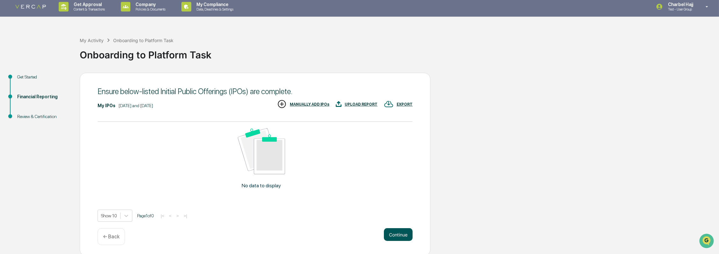
click at [409, 235] on button "Continue" at bounding box center [398, 234] width 29 height 13
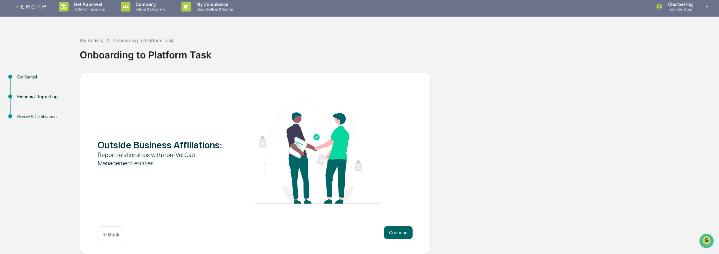
click at [409, 235] on button "Continue" at bounding box center [398, 232] width 29 height 13
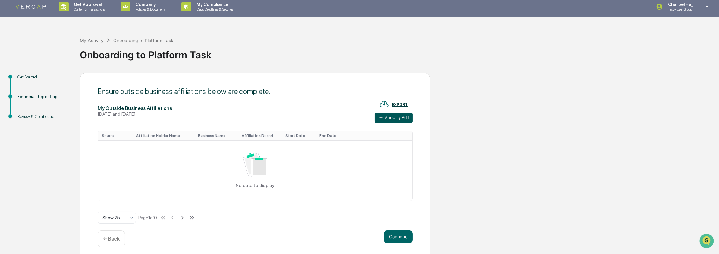
click at [399, 118] on button "Manually Add" at bounding box center [394, 118] width 38 height 10
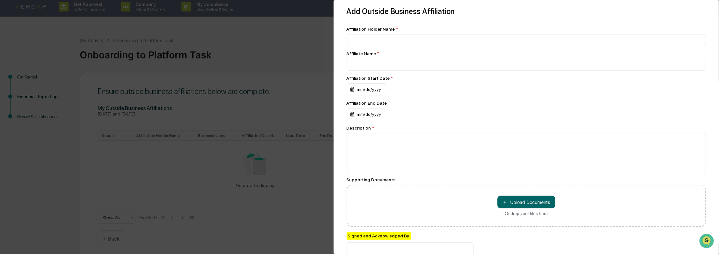
click at [286, 156] on div "Add Outside Business Affiliation Affiliation Holder Name * Affiliate Name * Aff…" at bounding box center [359, 127] width 719 height 254
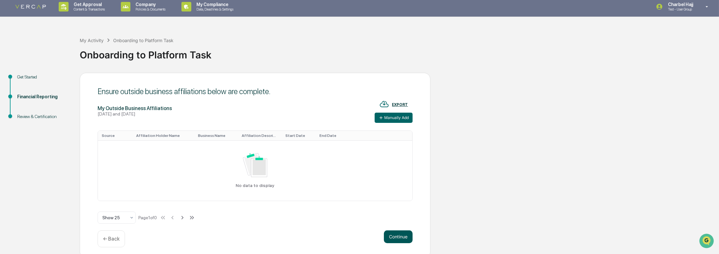
click at [406, 237] on button "Continue" at bounding box center [398, 236] width 29 height 13
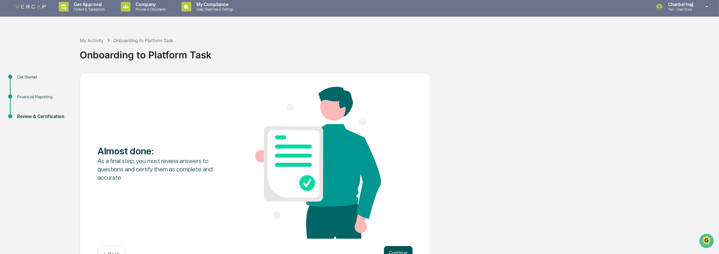
click at [398, 247] on button "Continue" at bounding box center [398, 252] width 29 height 13
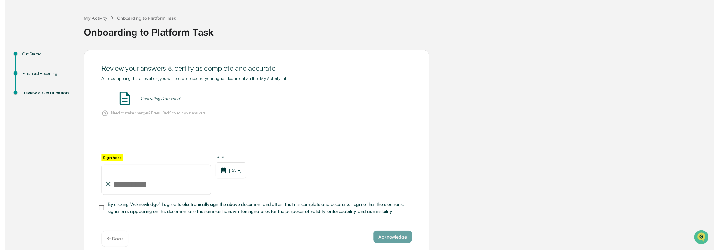
scroll to position [36, 0]
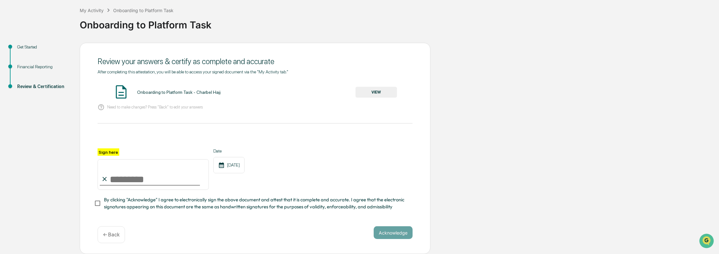
click at [102, 234] on div "← Back" at bounding box center [111, 234] width 27 height 17
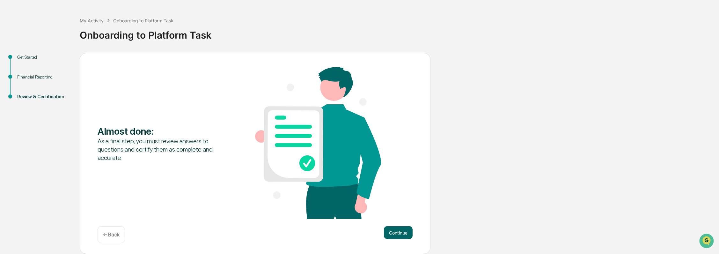
click at [111, 236] on p "← Back" at bounding box center [111, 235] width 17 height 6
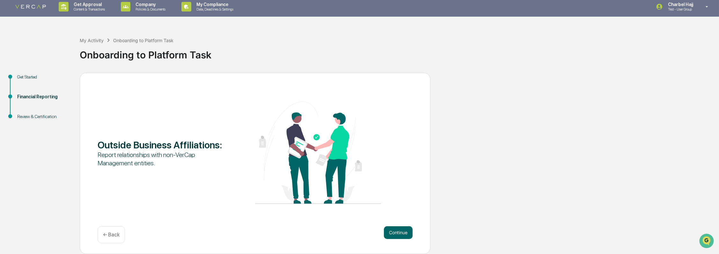
click at [113, 233] on p "← Back" at bounding box center [111, 235] width 17 height 6
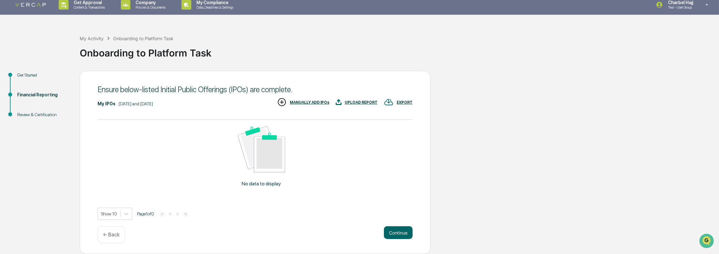
click at [113, 234] on p "← Back" at bounding box center [111, 235] width 17 height 6
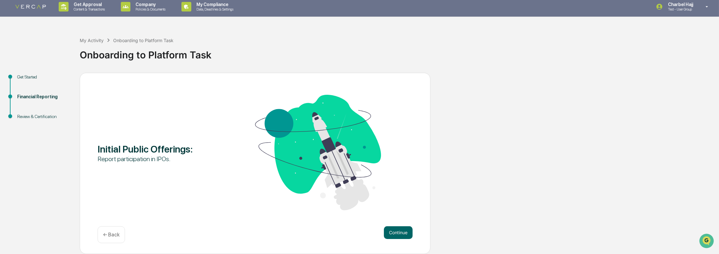
click at [114, 233] on p "← Back" at bounding box center [111, 235] width 17 height 6
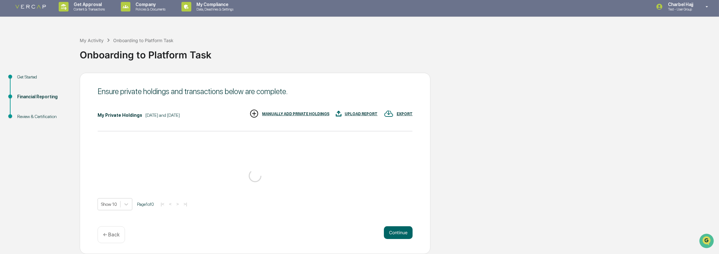
click at [114, 233] on p "← Back" at bounding box center [111, 235] width 17 height 6
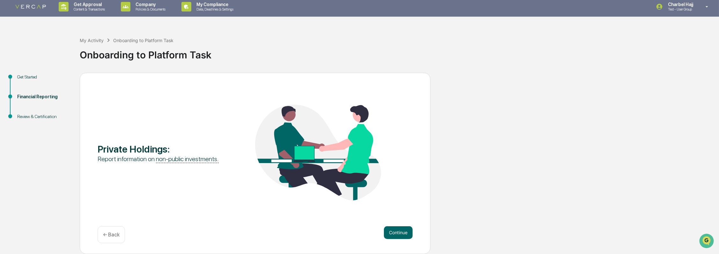
click at [114, 234] on p "← Back" at bounding box center [111, 235] width 17 height 6
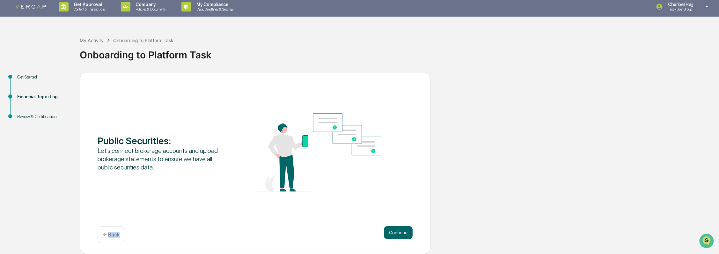
click at [114, 234] on p "← Back" at bounding box center [111, 235] width 17 height 6
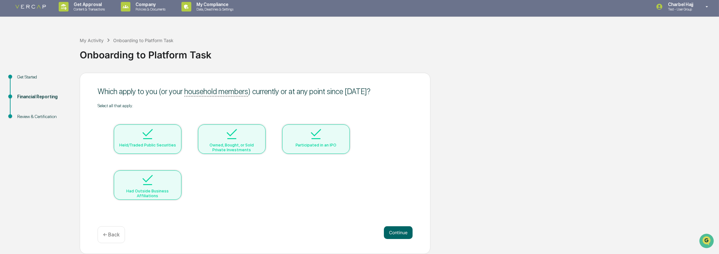
click at [114, 234] on p "← Back" at bounding box center [111, 235] width 17 height 6
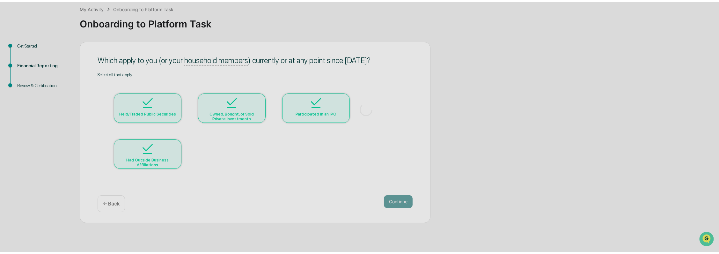
scroll to position [3, 0]
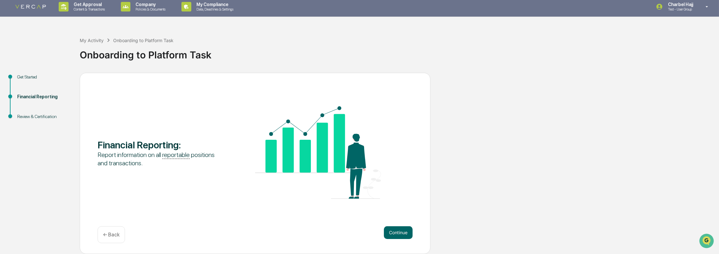
click at [29, 11] on link at bounding box center [34, 7] width 38 height 20
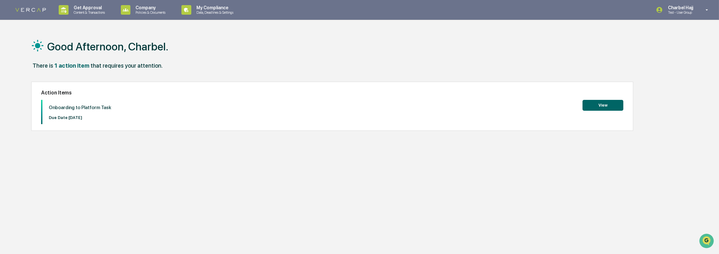
click at [610, 108] on button "View" at bounding box center [603, 105] width 41 height 11
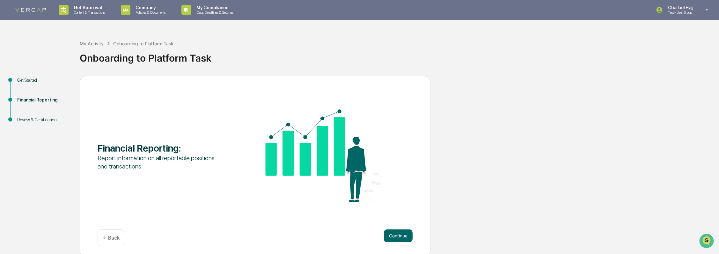
click at [28, 7] on link at bounding box center [34, 10] width 38 height 20
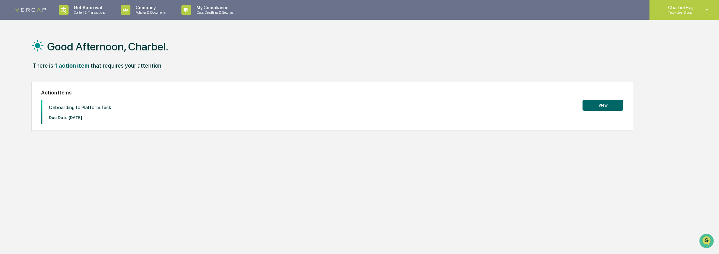
click at [709, 9] on icon at bounding box center [707, 10] width 11 height 6
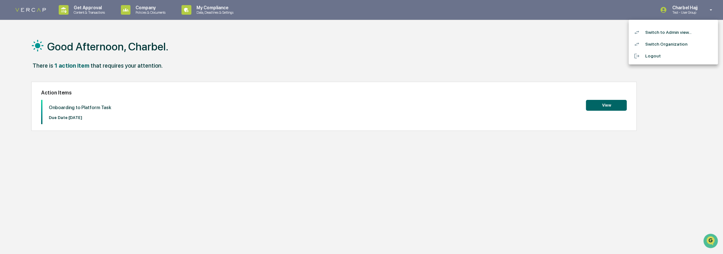
click at [458, 41] on div at bounding box center [361, 127] width 723 height 254
